Goal: Transaction & Acquisition: Purchase product/service

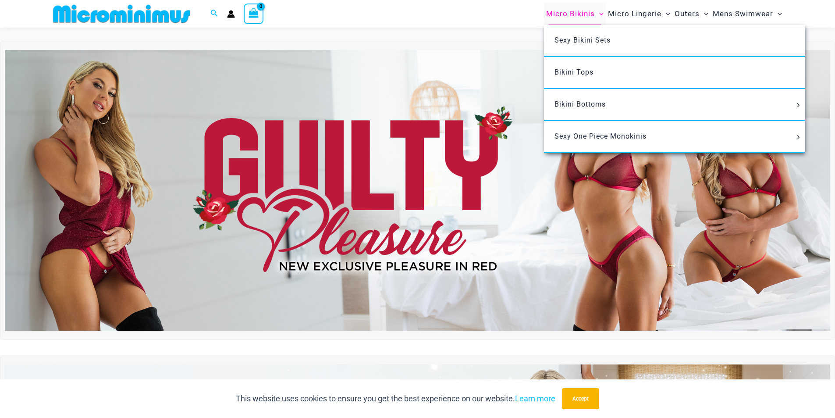
scroll to position [3636, 0]
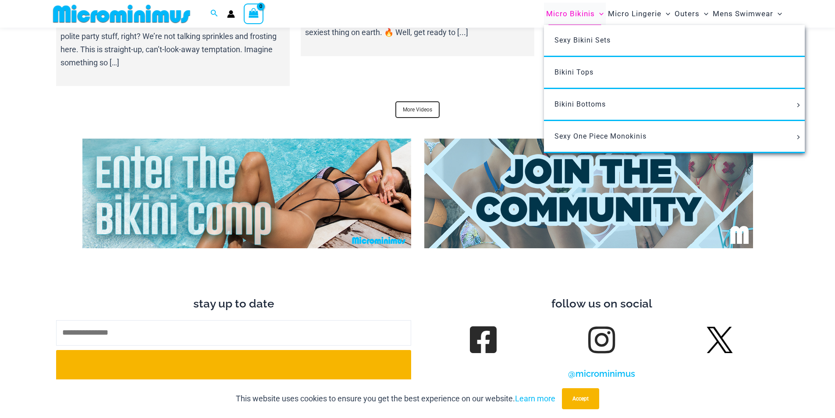
click at [570, 12] on span "Micro Bikinis" at bounding box center [570, 14] width 49 height 22
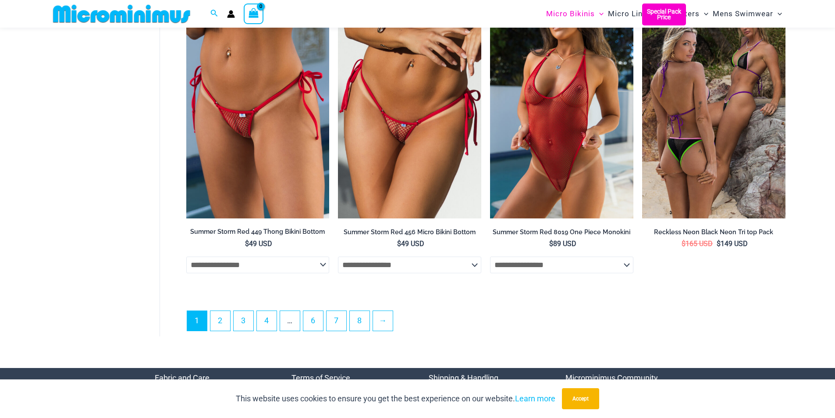
scroll to position [2504, 0]
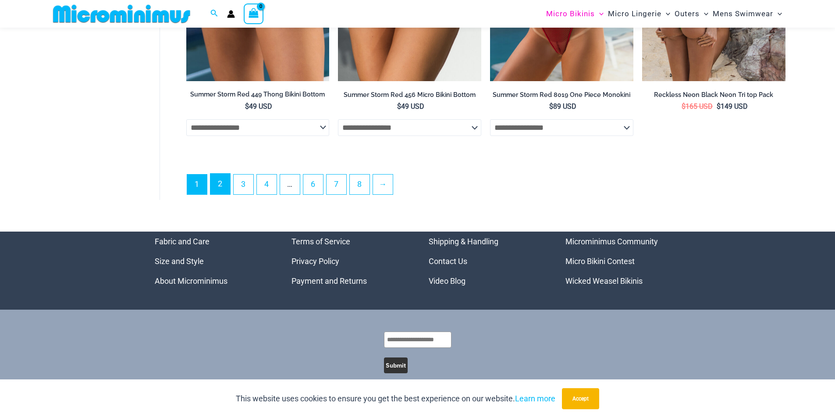
click at [216, 191] on link "2" at bounding box center [220, 184] width 20 height 21
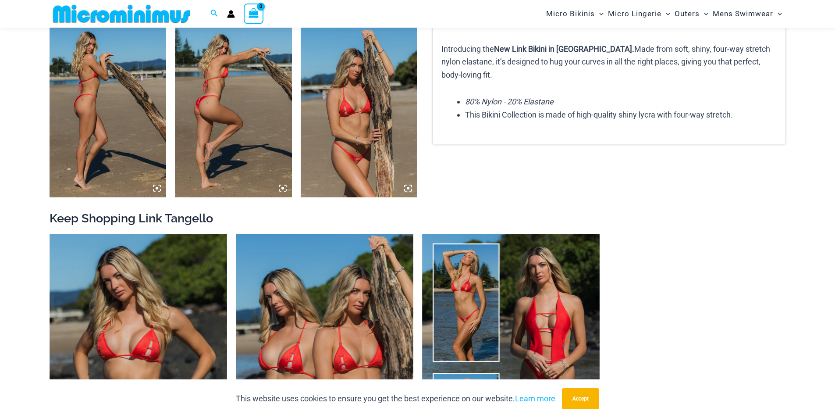
scroll to position [957, 0]
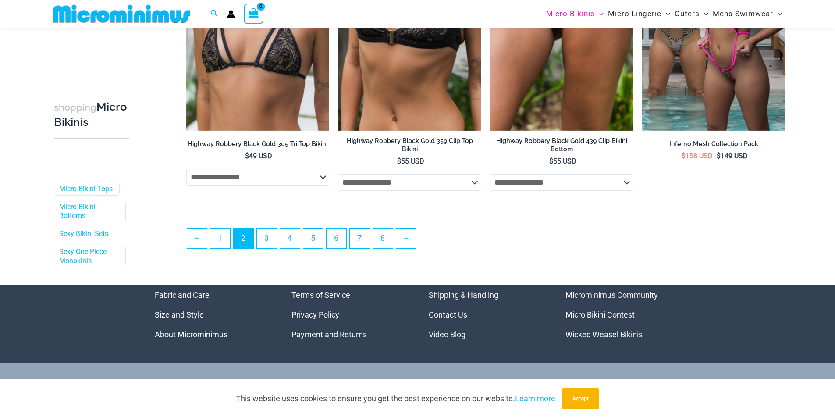
scroll to position [2294, 0]
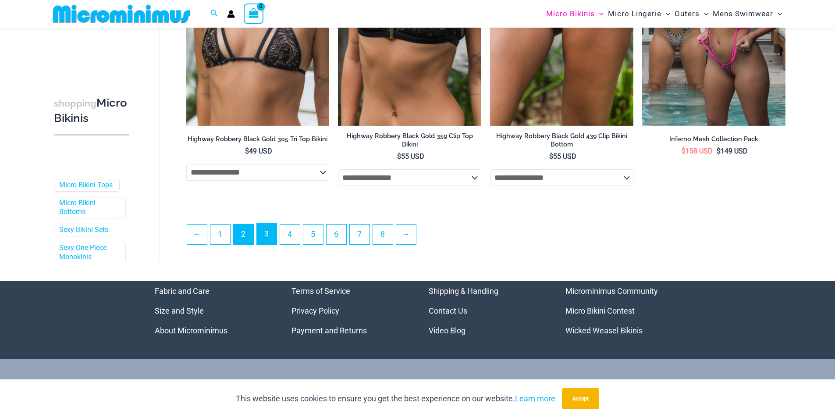
click at [264, 237] on link "3" at bounding box center [267, 234] width 20 height 21
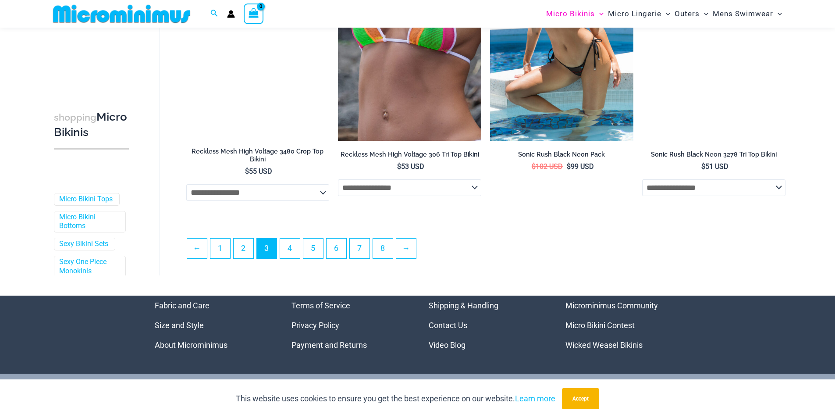
scroll to position [2279, 0]
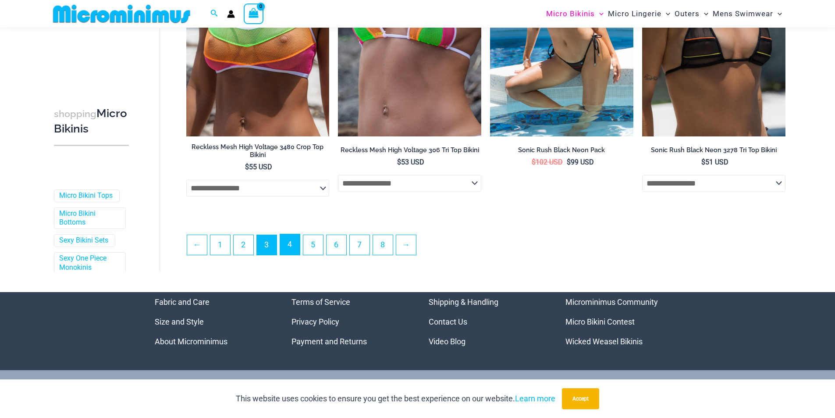
click at [298, 242] on link "4" at bounding box center [290, 244] width 20 height 21
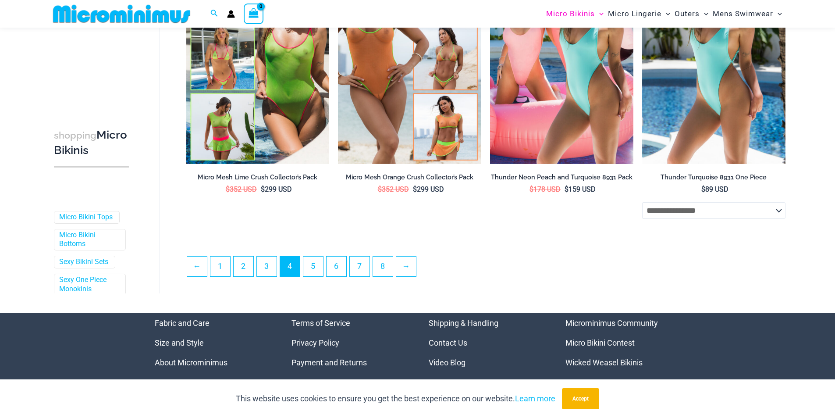
scroll to position [2236, 0]
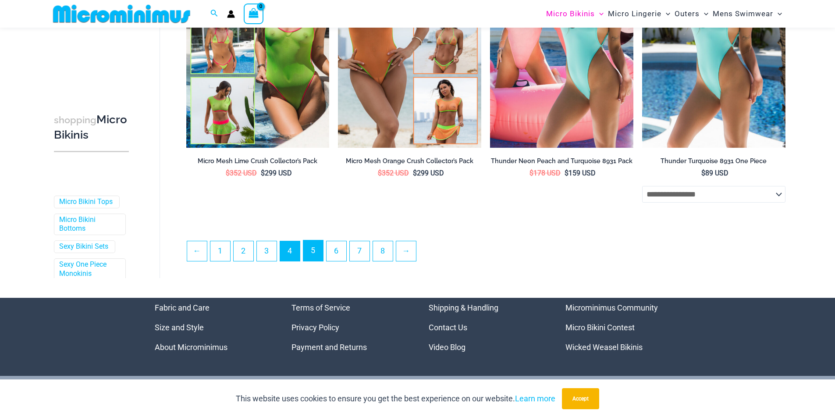
click at [313, 247] on link "5" at bounding box center [313, 250] width 20 height 21
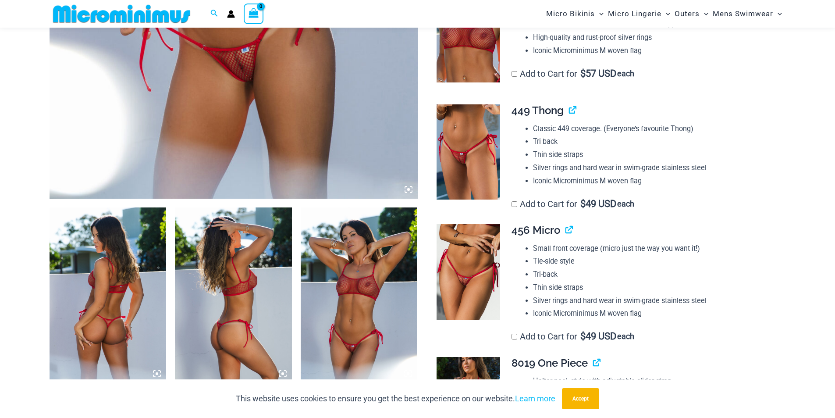
scroll to position [431, 0]
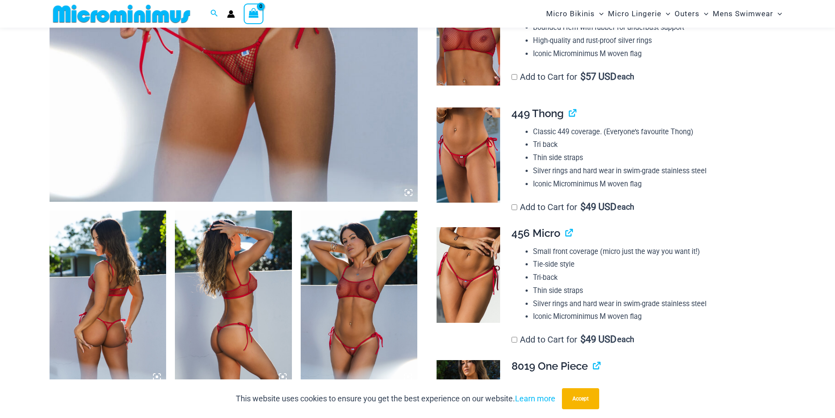
click at [478, 138] on img at bounding box center [469, 154] width 64 height 95
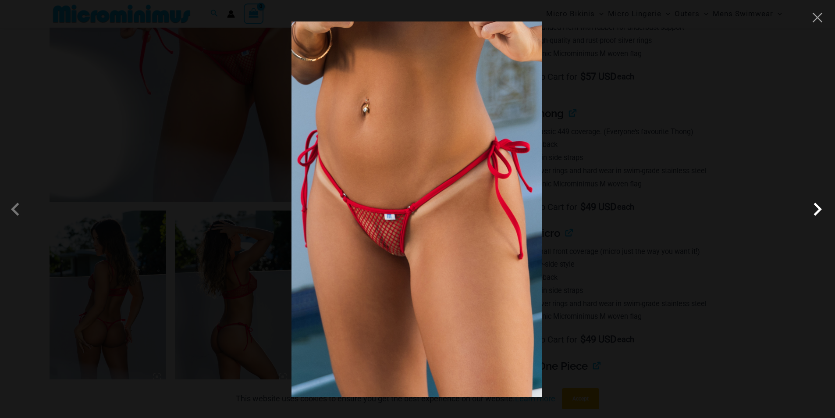
click at [822, 202] on span at bounding box center [818, 209] width 26 height 26
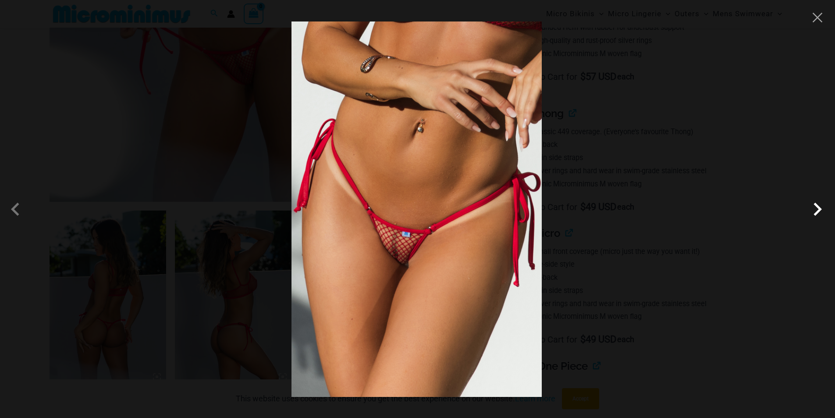
click at [819, 200] on span at bounding box center [818, 209] width 26 height 26
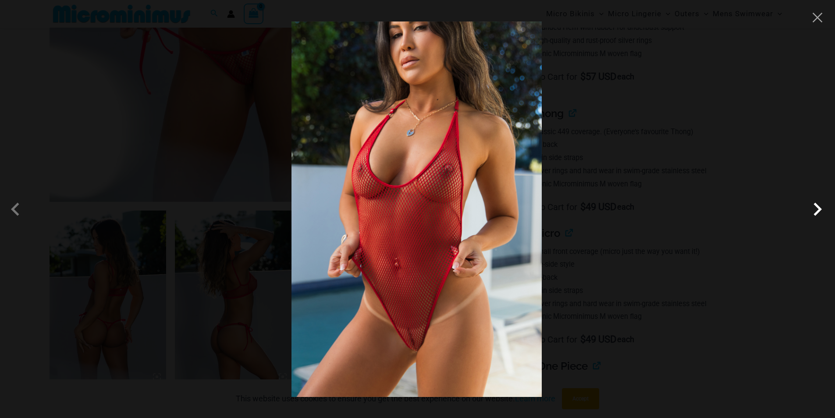
click at [819, 200] on span at bounding box center [818, 209] width 26 height 26
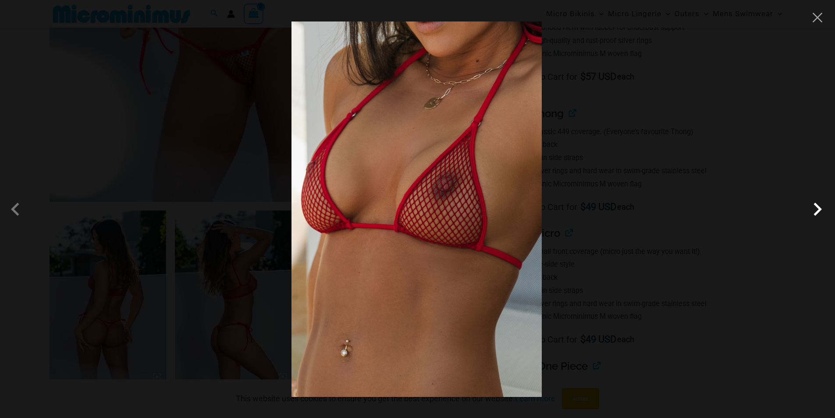
click at [819, 200] on span at bounding box center [818, 209] width 26 height 26
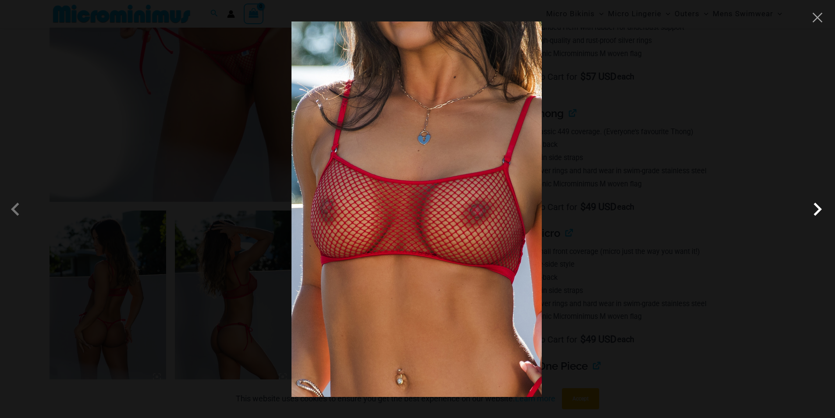
click at [817, 204] on span at bounding box center [818, 209] width 26 height 26
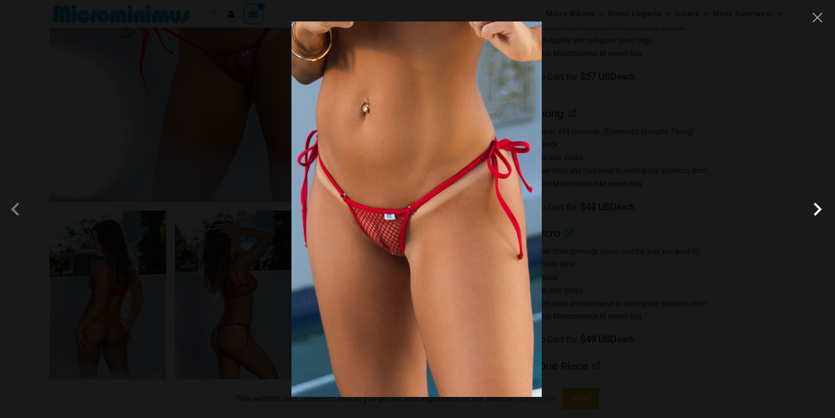
click at [816, 204] on span at bounding box center [818, 209] width 26 height 26
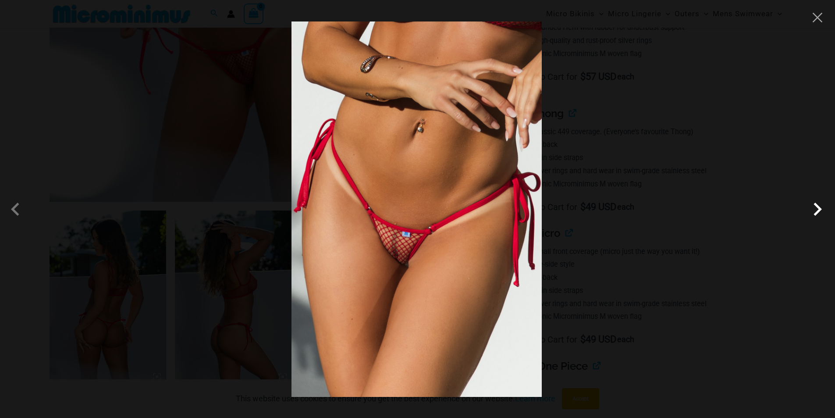
click at [816, 205] on span at bounding box center [818, 209] width 26 height 26
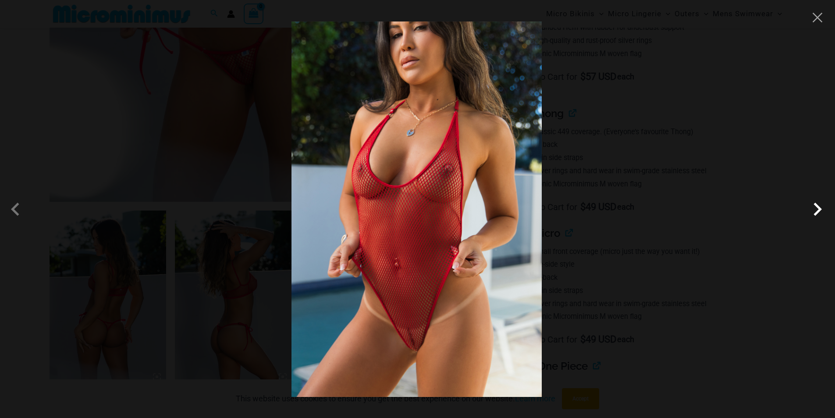
click at [816, 205] on span at bounding box center [818, 209] width 26 height 26
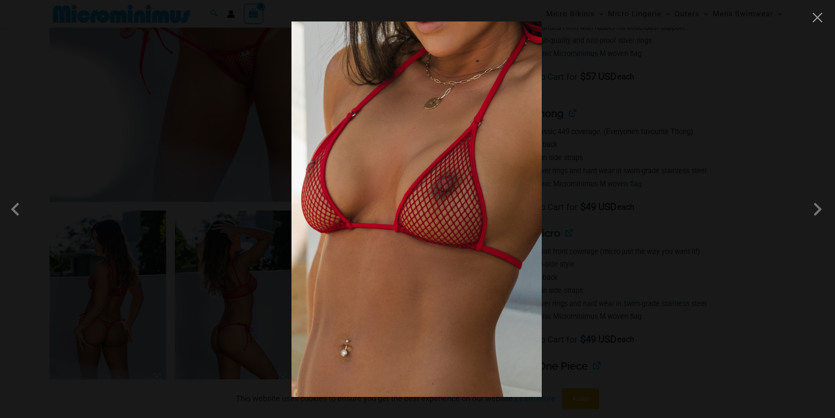
click at [736, 190] on div at bounding box center [417, 209] width 835 height 418
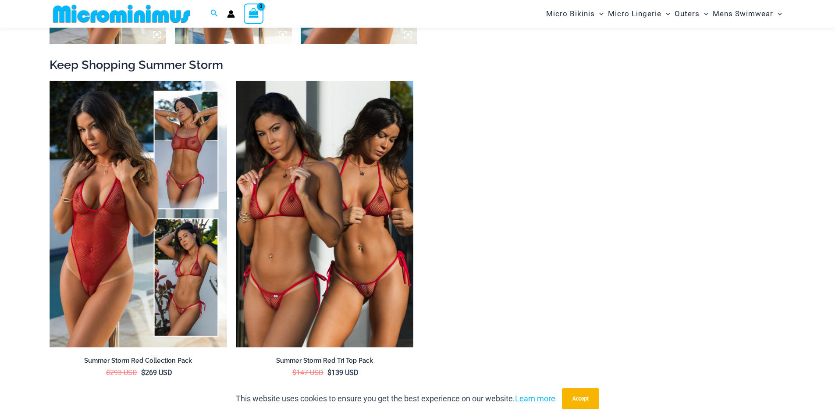
scroll to position [1571, 0]
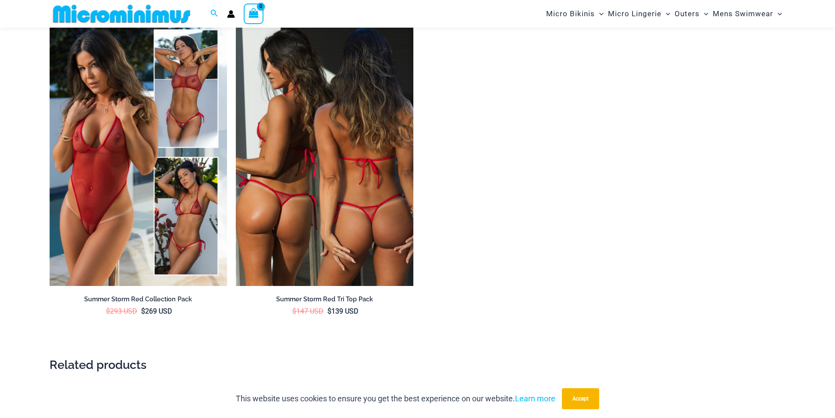
click at [372, 118] on img at bounding box center [325, 152] width 178 height 267
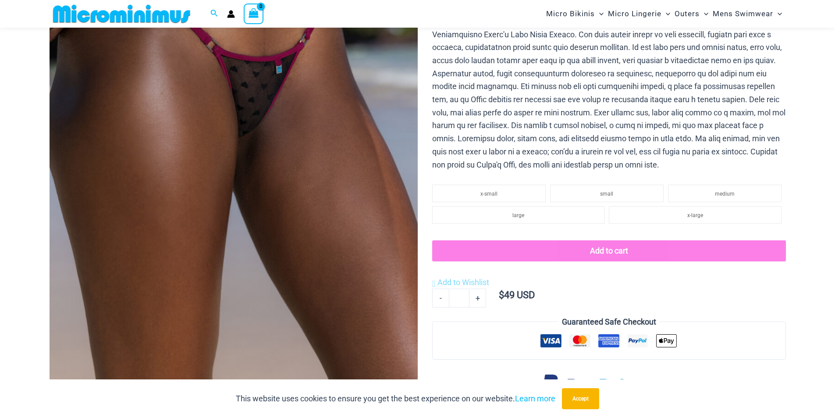
scroll to position [211, 0]
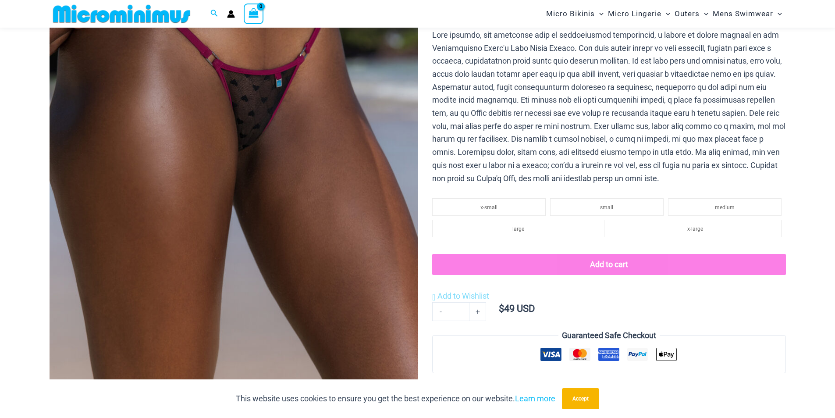
click at [296, 138] on img at bounding box center [234, 144] width 368 height 552
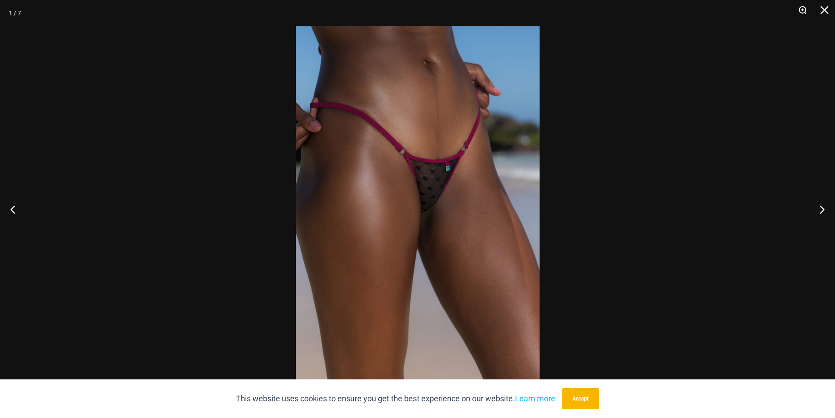
click at [805, 15] on button "Zoom" at bounding box center [800, 13] width 22 height 26
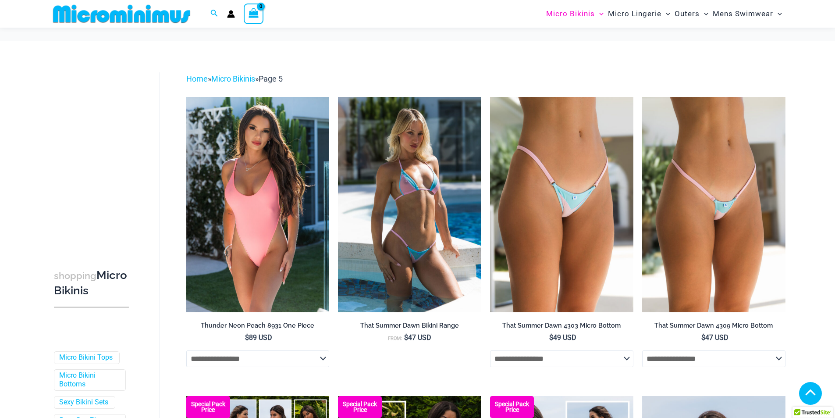
scroll to position [219, 0]
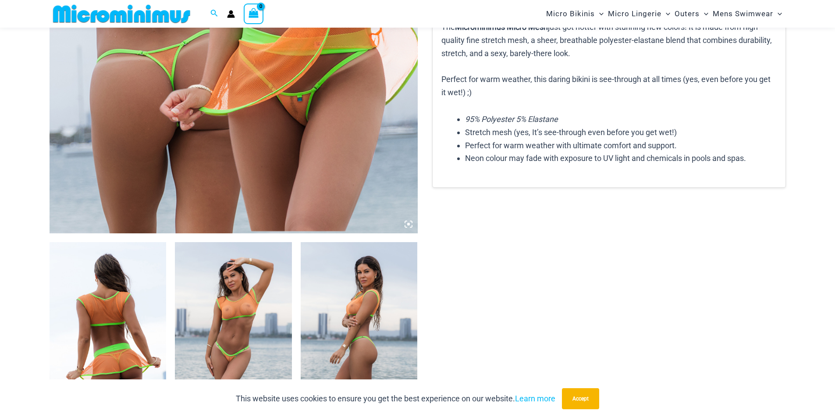
scroll to position [562, 0]
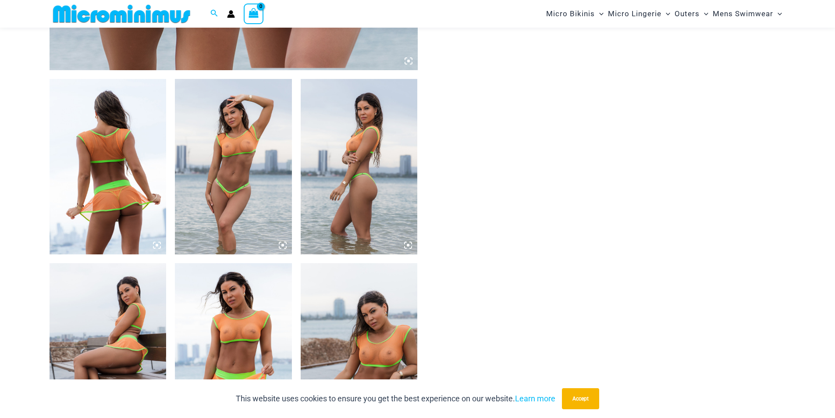
click at [100, 340] on img at bounding box center [108, 350] width 117 height 175
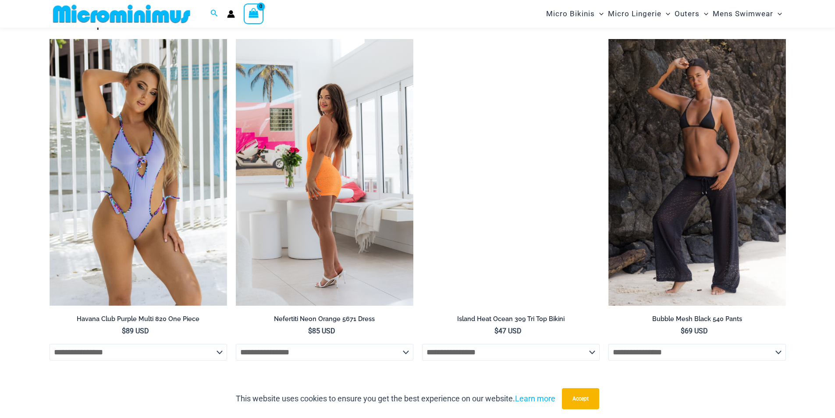
scroll to position [1001, 0]
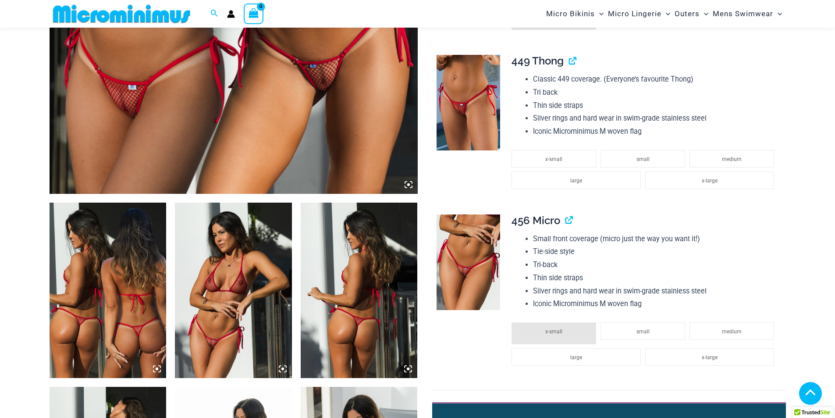
scroll to position [825, 0]
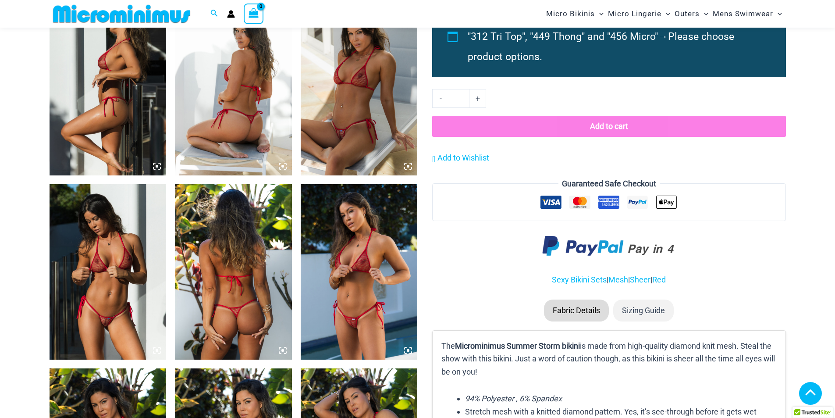
click at [107, 296] on img at bounding box center [108, 271] width 117 height 175
click at [112, 292] on img at bounding box center [108, 271] width 117 height 175
click at [164, 355] on img at bounding box center [108, 271] width 117 height 175
click at [158, 164] on icon at bounding box center [157, 166] width 8 height 8
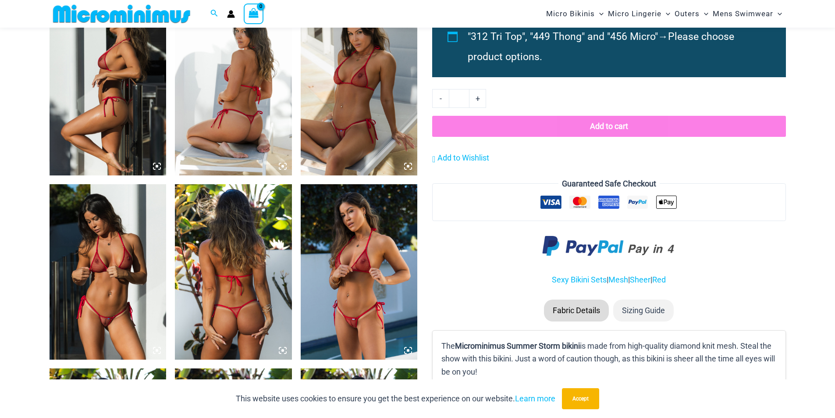
click at [406, 163] on icon at bounding box center [406, 164] width 2 height 2
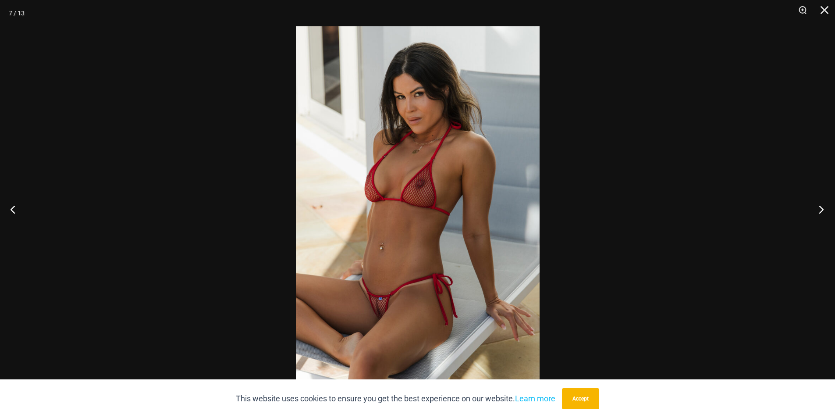
click at [822, 201] on button "Next" at bounding box center [818, 209] width 33 height 44
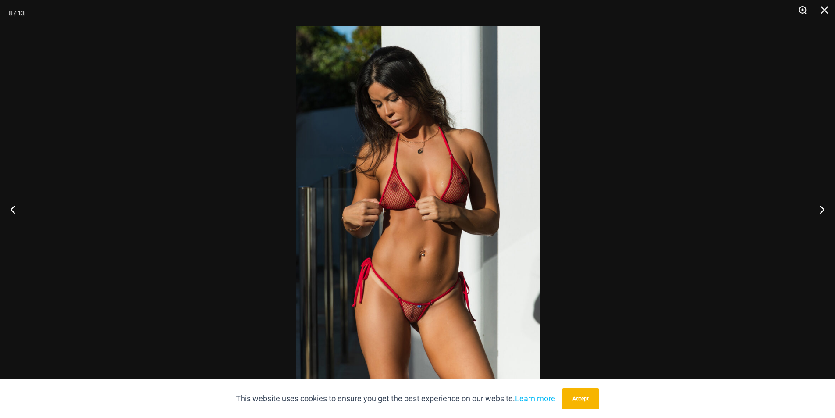
click at [808, 8] on button "Zoom" at bounding box center [800, 13] width 22 height 26
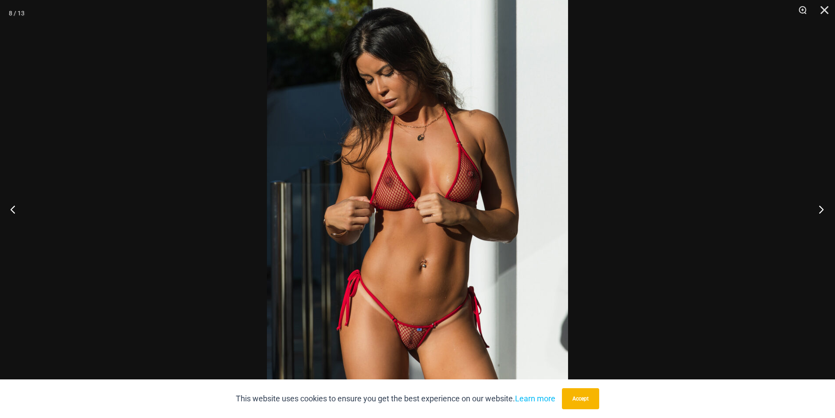
click at [819, 208] on button "Next" at bounding box center [818, 209] width 33 height 44
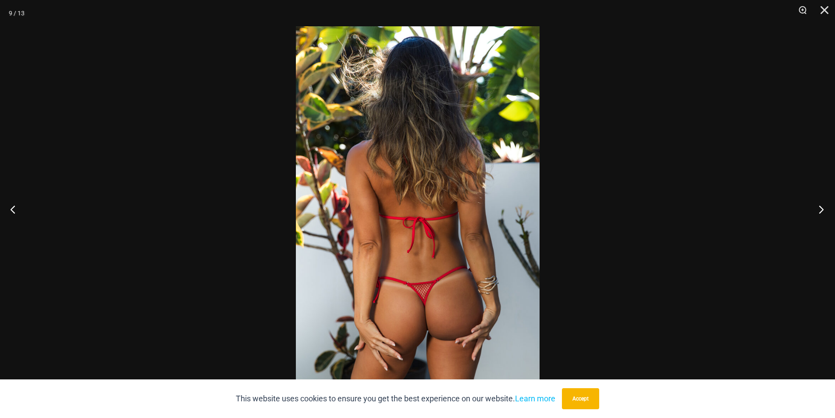
click at [819, 208] on button "Next" at bounding box center [818, 209] width 33 height 44
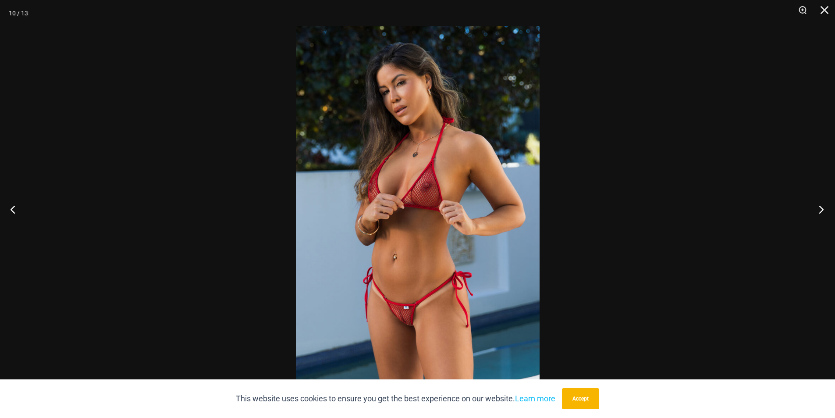
click at [819, 200] on button "Next" at bounding box center [818, 209] width 33 height 44
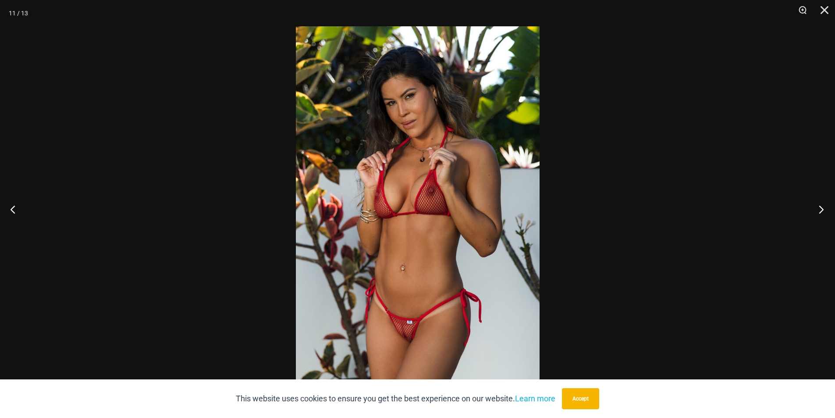
click at [819, 197] on button "Next" at bounding box center [818, 209] width 33 height 44
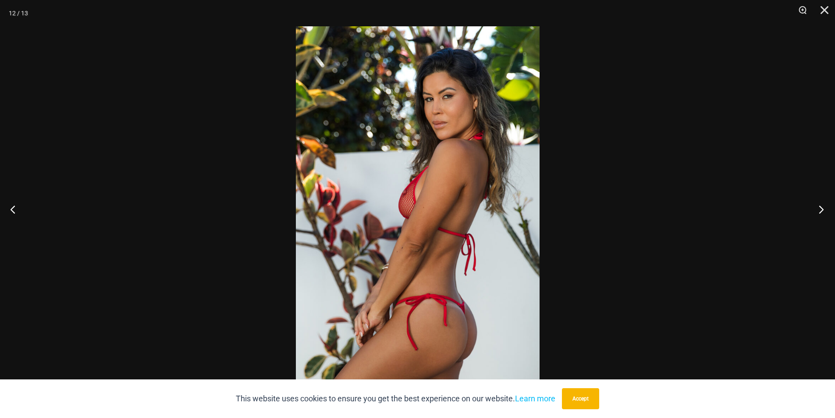
click at [819, 197] on button "Next" at bounding box center [818, 209] width 33 height 44
